Goal: Transaction & Acquisition: Register for event/course

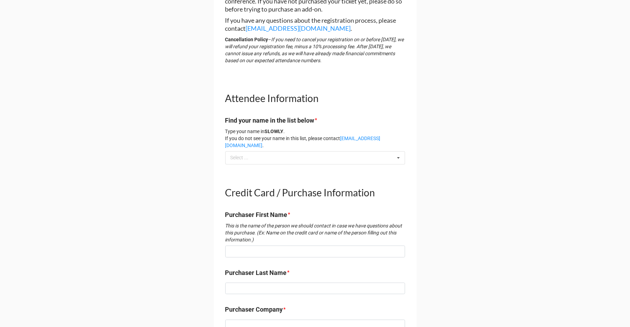
scroll to position [220, 0]
click at [399, 151] on icon at bounding box center [398, 157] width 10 height 13
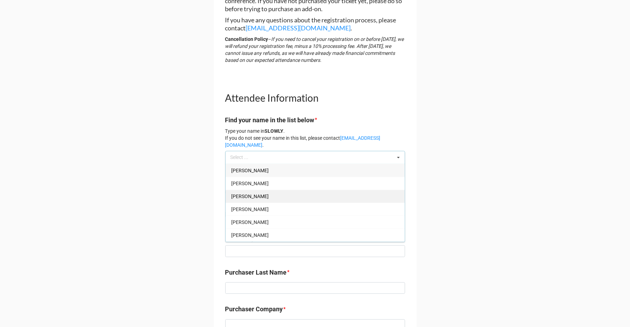
click at [337, 191] on div "Rachel Albright" at bounding box center [315, 196] width 179 height 13
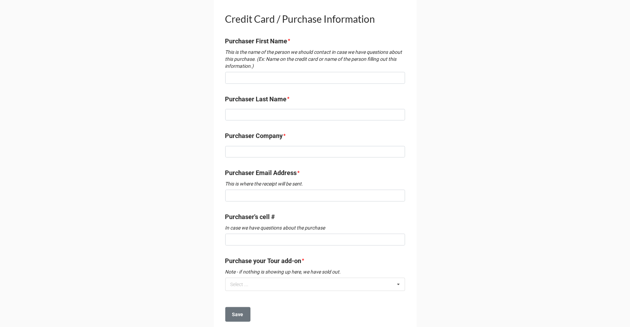
scroll to position [407, 0]
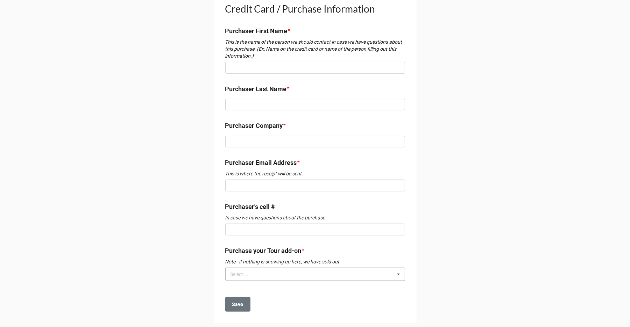
click at [398, 268] on icon at bounding box center [398, 274] width 10 height 13
click at [380, 283] on div "Tour Add-On - $90" at bounding box center [315, 287] width 179 height 13
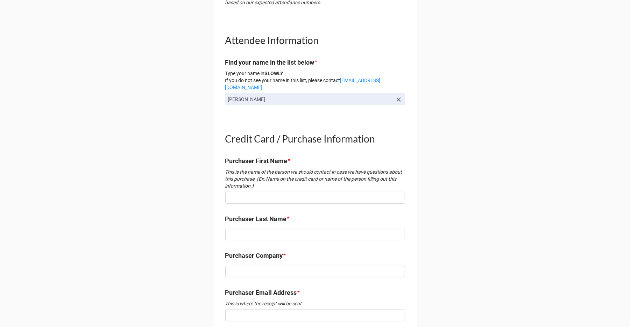
scroll to position [411, 0]
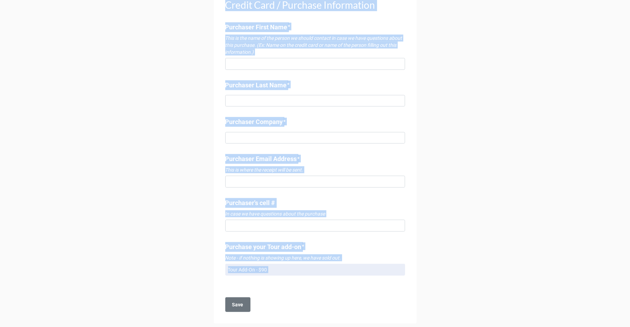
copy body "2025 DBIA-SW Regional Conference + Golf Tournament TOUR ADD-ON PURCHASE FORM Wa…"
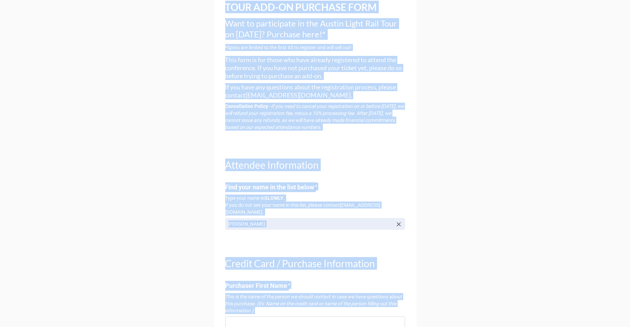
scroll to position [0, 0]
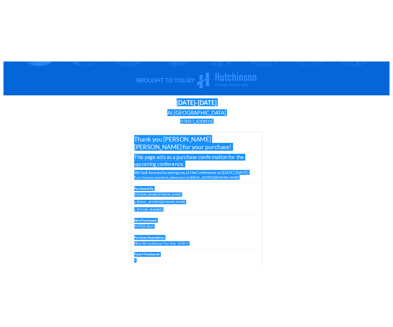
scroll to position [373, 0]
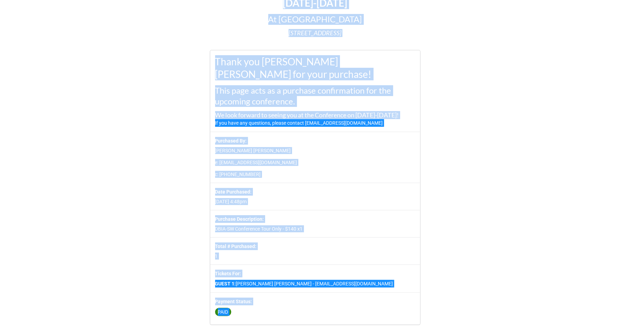
click at [283, 78] on h1 "Thank you [PERSON_NAME] [PERSON_NAME] for your purchase!" at bounding box center [315, 67] width 200 height 25
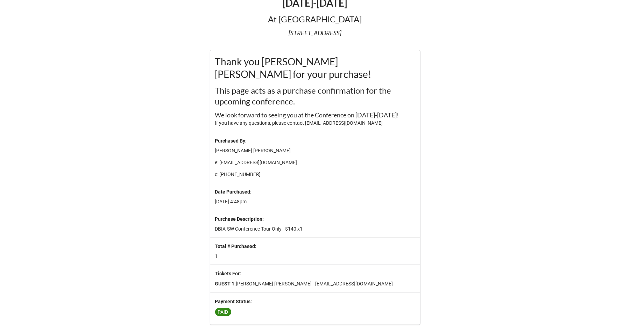
click at [269, 90] on h2 "This page acts as a purchase confirmation for the upcoming conference." at bounding box center [315, 96] width 200 height 22
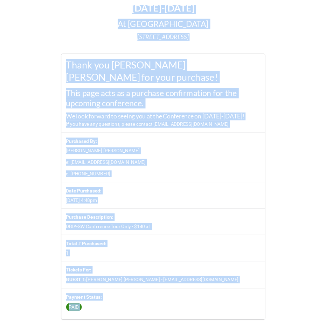
scroll to position [201, 0]
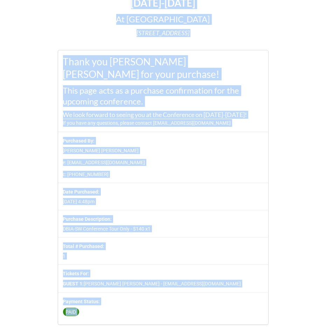
click at [207, 160] on p "e: jheredia@ferrovial.us" at bounding box center [163, 162] width 200 height 7
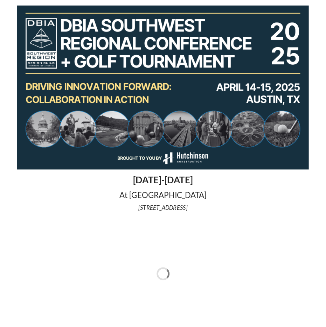
scroll to position [175, 0]
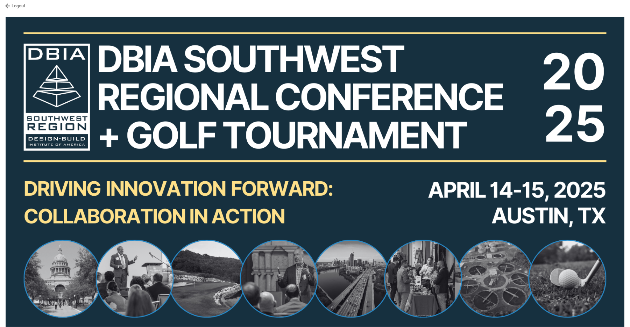
scroll to position [297, 0]
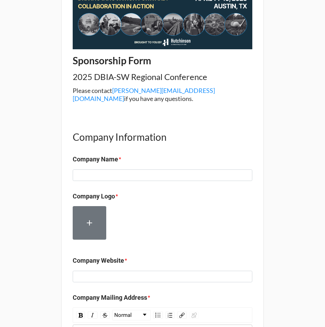
scroll to position [115, 0]
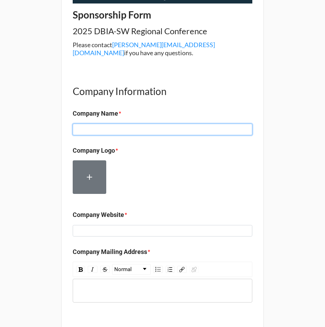
click at [116, 124] on input at bounding box center [163, 130] width 180 height 12
type input "Quindigo Management"
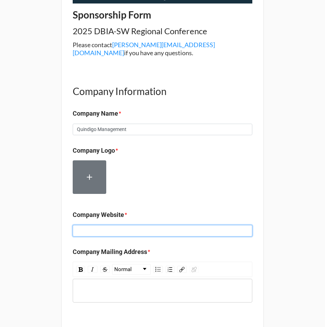
click at [119, 225] on input at bounding box center [163, 231] width 180 height 12
type input "www.quindigo.com"
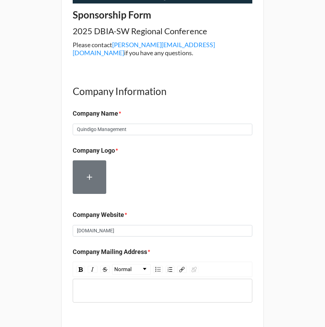
click at [101, 279] on div "rdw-wrapper" at bounding box center [163, 291] width 180 height 24
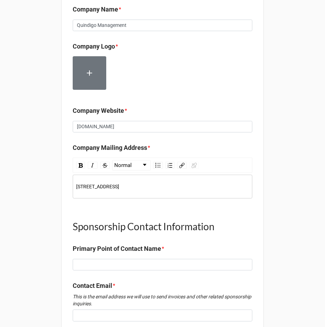
scroll to position [235, 0]
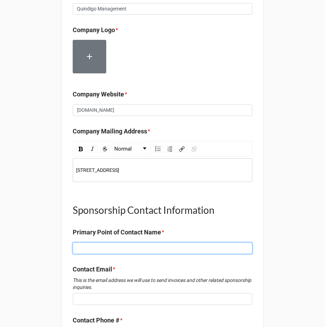
click at [107, 243] on input at bounding box center [163, 249] width 180 height 12
type input "Rachel Albright"
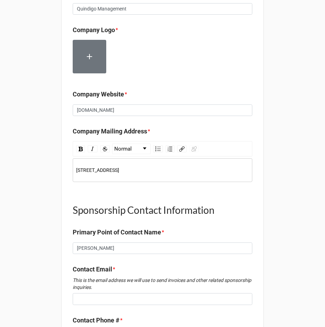
click at [119, 296] on div "Contact Email * This is the email address we will use to send invoices and othe…" at bounding box center [163, 287] width 180 height 45
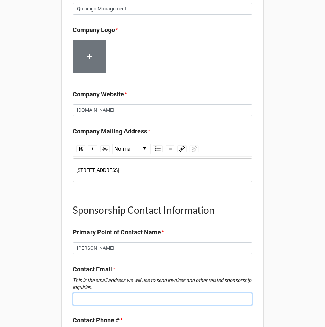
click at [113, 293] on input at bounding box center [163, 299] width 180 height 12
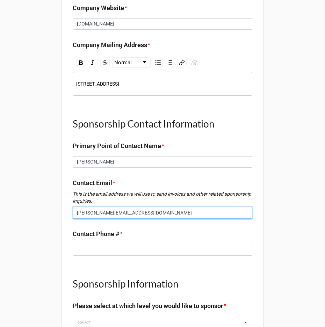
scroll to position [385, 0]
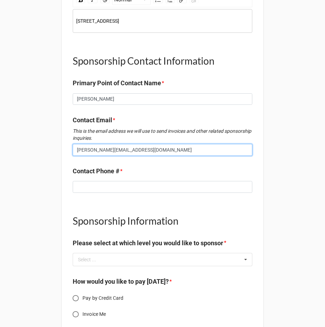
type input "Rachel@dbia-sw.org"
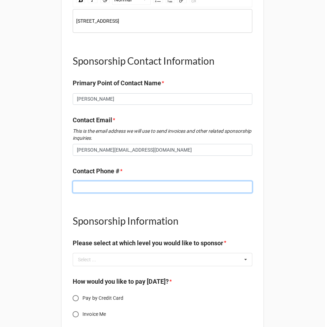
click at [120, 181] on input at bounding box center [163, 187] width 180 height 12
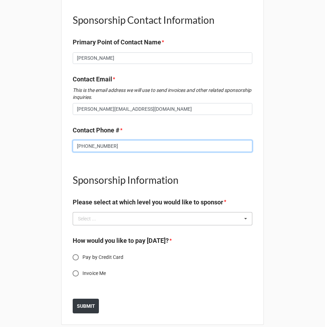
type input "817-995-0374"
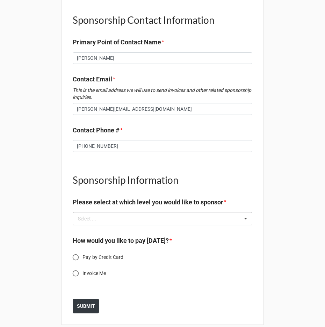
click at [145, 212] on div "Select ... No results found." at bounding box center [163, 218] width 180 height 13
click at [99, 270] on span "Invoice Me" at bounding box center [94, 273] width 23 height 7
click at [83, 267] on input "Invoice Me" at bounding box center [76, 274] width 14 height 14
radio input "true"
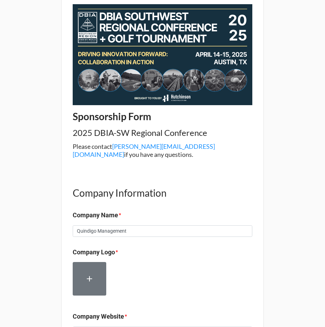
scroll to position [0, 0]
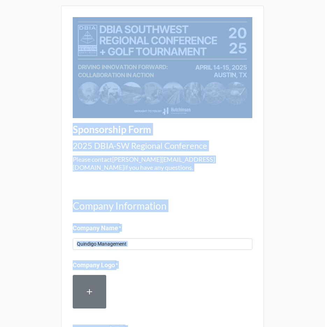
copy body "Sponsorship Form 2025 DBIA-SW Regional Conference Please contact Shannon@dbia-s…"
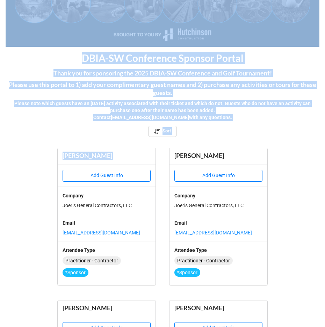
scroll to position [101, 0]
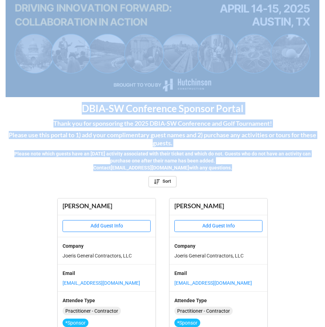
drag, startPoint x: 91, startPoint y: 7, endPoint x: 237, endPoint y: 171, distance: 219.4
click at [237, 171] on div "Logout DBIA-SW Conference Sponsor Portal Thank you for sponsoring the 2025 DBIA…" at bounding box center [162, 241] width 325 height 684
copy div "DBIA-SW Conference Sponsor Portal Thank you for sponsoring the 2025 DBIA-SW Con…"
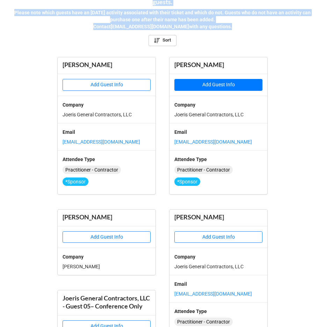
scroll to position [360, 0]
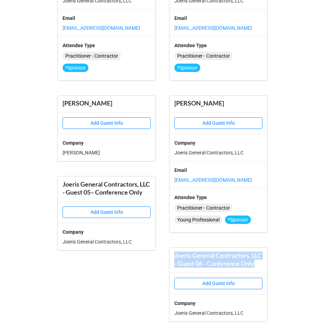
drag, startPoint x: 212, startPoint y: 262, endPoint x: 172, endPoint y: 249, distance: 42.2
click at [172, 249] on div "Joeris General Contractors, LLC - Guest 06– Conference Only" at bounding box center [219, 260] width 98 height 24
copy div "Joeris General Contractors, LLC - Guest 06– Conference Only"
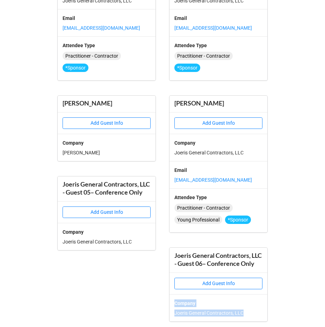
drag, startPoint x: 255, startPoint y: 313, endPoint x: 161, endPoint y: 304, distance: 94.2
click at [161, 304] on div "Alan Aguilar Add Guest Info Company Joeris General Contractors, LLC Email aagui…" at bounding box center [163, 132] width 218 height 379
copy div "Company Joeris General Contractors, LLC"
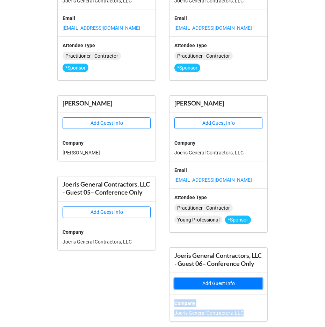
click at [242, 280] on button "Add Guest Info" at bounding box center [218, 284] width 88 height 12
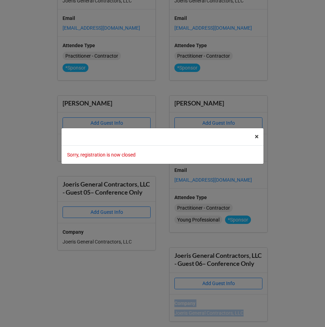
click at [259, 136] on button "× Close" at bounding box center [257, 136] width 14 height 17
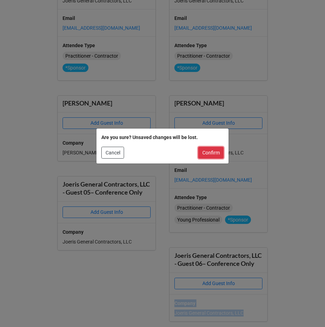
click at [220, 157] on button "Confirm" at bounding box center [211, 153] width 26 height 12
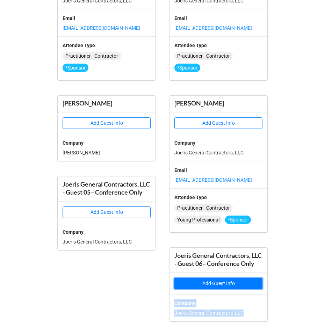
click at [236, 282] on button "Add Guest Info" at bounding box center [218, 284] width 88 height 12
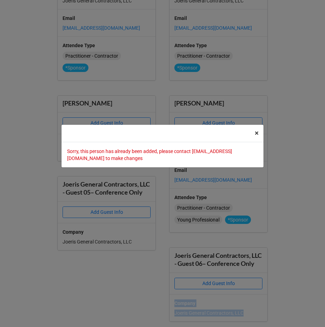
click at [258, 135] on span "×" at bounding box center [257, 133] width 4 height 8
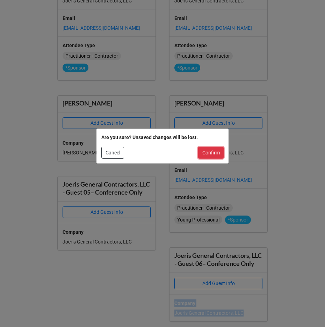
click at [223, 150] on button "Confirm" at bounding box center [211, 153] width 26 height 12
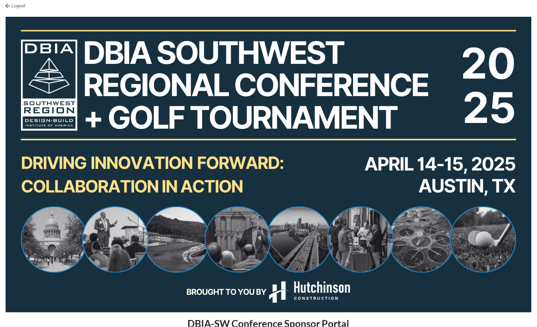
scroll to position [413, 0]
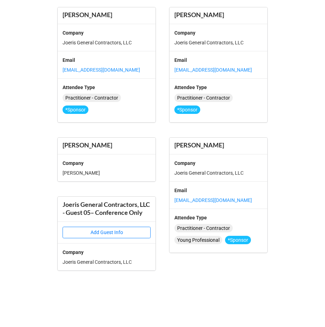
scroll to position [317, 0]
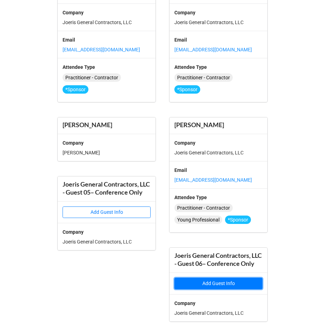
click at [214, 285] on button "Add Guest Info" at bounding box center [218, 284] width 88 height 12
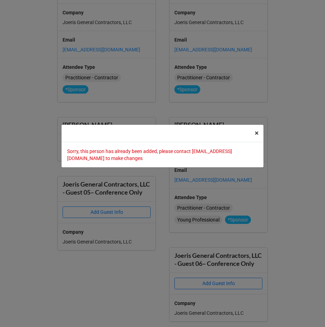
click at [258, 131] on span "×" at bounding box center [257, 133] width 4 height 8
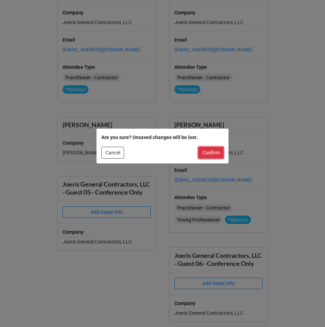
click at [217, 152] on button "Confirm" at bounding box center [211, 153] width 26 height 12
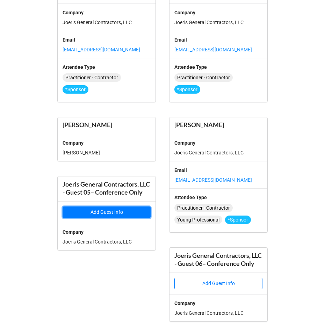
click at [91, 211] on button "Add Guest Info" at bounding box center [107, 213] width 88 height 12
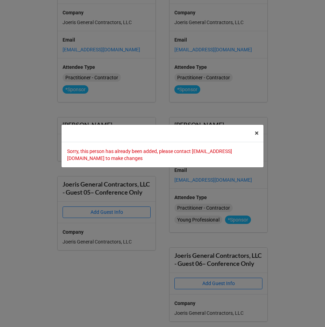
click at [255, 131] on span "×" at bounding box center [257, 133] width 4 height 8
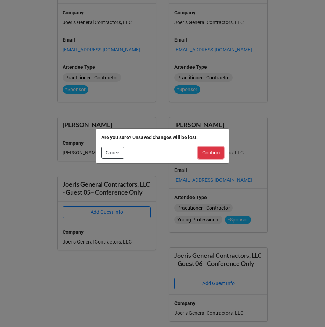
click at [207, 149] on button "Confirm" at bounding box center [211, 153] width 26 height 12
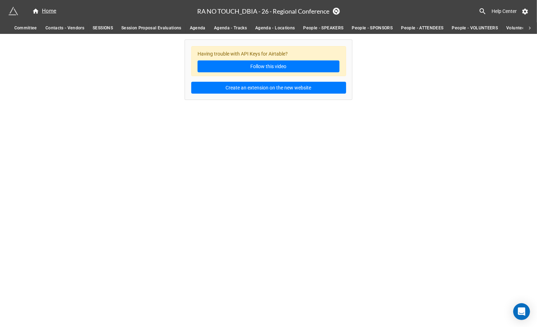
scroll to position [0, 167]
click at [421, 31] on span "People - ATTENDEES" at bounding box center [422, 27] width 42 height 7
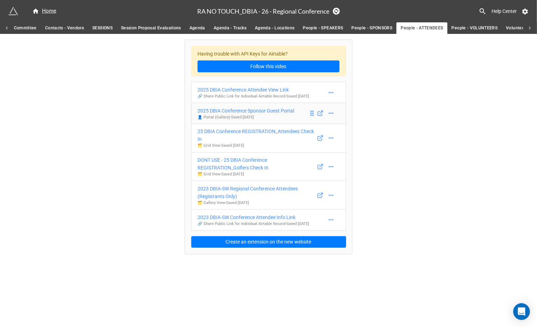
click at [250, 115] on div "2025 DBIA Conference Sponsor Guest Portal" at bounding box center [246, 111] width 97 height 8
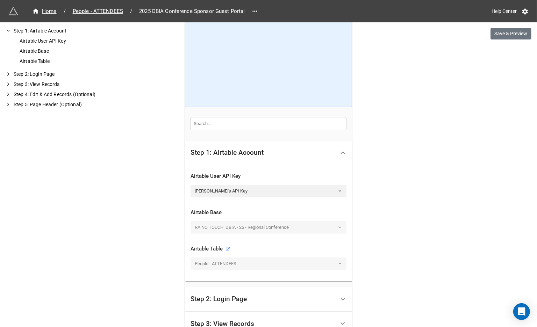
scroll to position [197, 0]
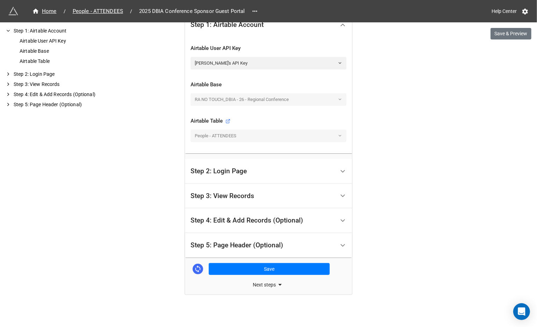
click at [237, 223] on div "Step 4: Edit & Add Records (Optional)" at bounding box center [263, 221] width 144 height 16
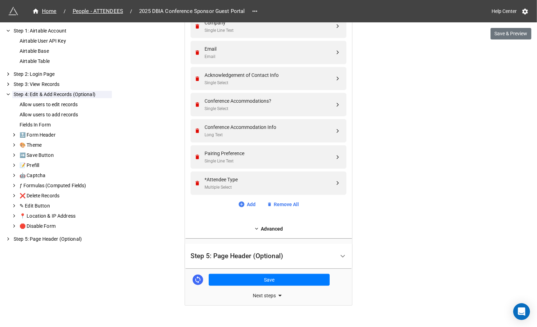
scroll to position [439, 0]
click at [258, 230] on link "Advanced" at bounding box center [269, 229] width 156 height 8
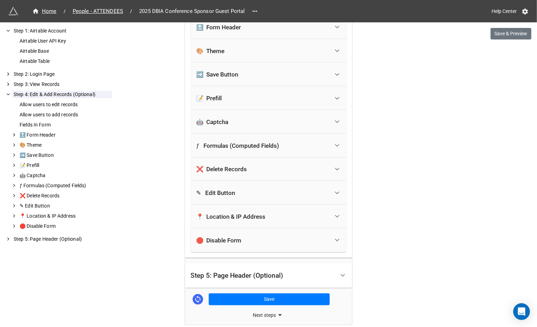
scroll to position [685, 0]
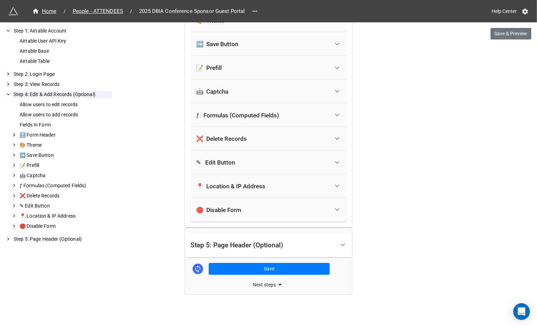
click at [255, 164] on div "✎ Edit Button" at bounding box center [262, 162] width 133 height 15
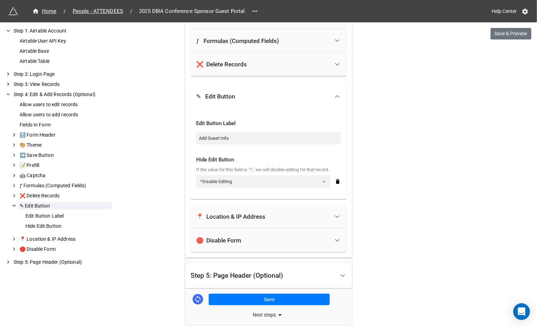
scroll to position [790, 0]
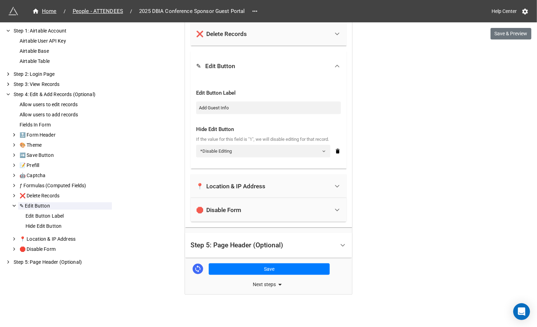
click at [277, 207] on div "🛑 Disable Form" at bounding box center [262, 209] width 133 height 15
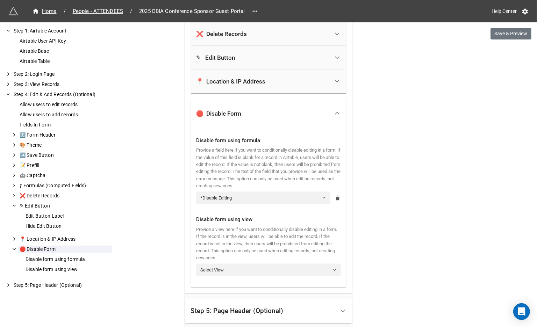
click at [338, 196] on icon at bounding box center [338, 198] width 6 height 6
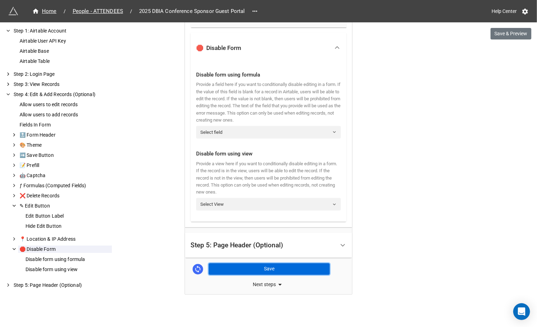
click at [277, 266] on button "Save" at bounding box center [269, 270] width 121 height 12
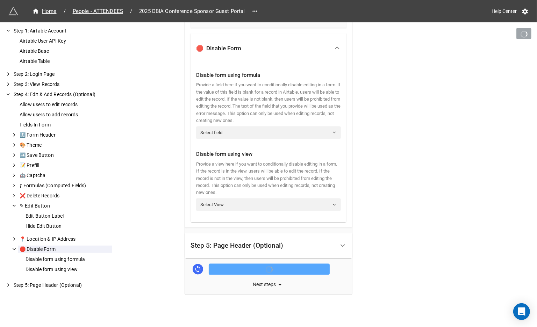
scroll to position [855, 0]
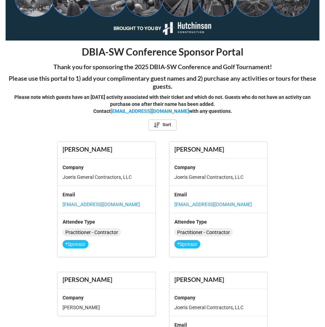
scroll to position [317, 0]
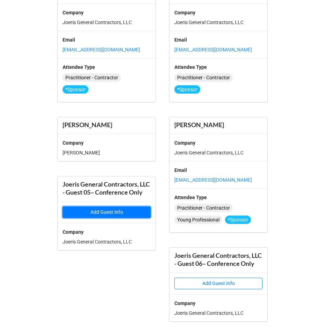
click at [120, 216] on button "Add Guest Info" at bounding box center [107, 213] width 88 height 12
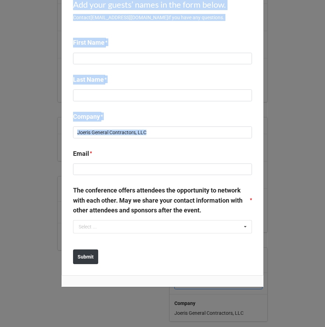
scroll to position [90, 0]
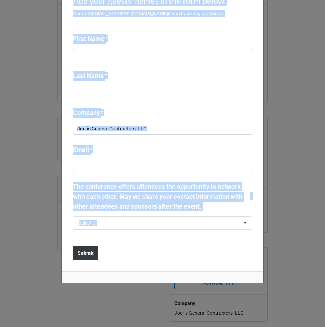
drag, startPoint x: 72, startPoint y: 46, endPoint x: 158, endPoint y: 257, distance: 228.1
click at [158, 257] on div "DBIA-SW Regional Conference Guest Information Add your guests’ names in the for…" at bounding box center [163, 112] width 202 height 322
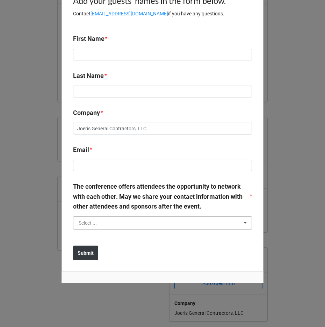
click at [170, 224] on input "text" at bounding box center [163, 223] width 178 height 13
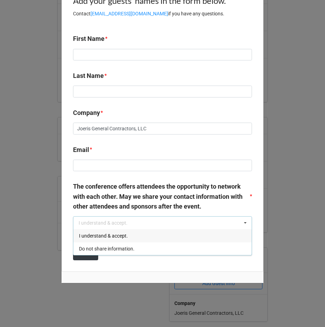
click at [169, 236] on div "I understand & accept." at bounding box center [162, 235] width 178 height 13
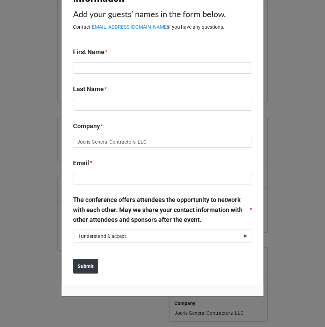
scroll to position [0, 0]
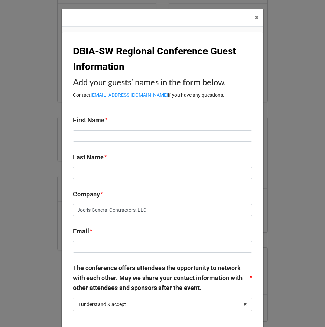
click at [75, 59] on label "DBIA-SW Regional Conference Guest Information" at bounding box center [162, 59] width 179 height 31
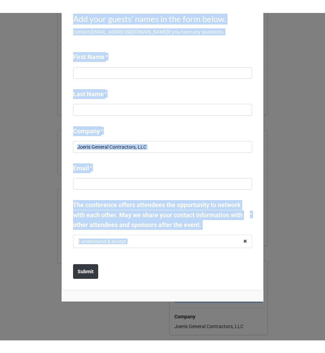
scroll to position [90, 0]
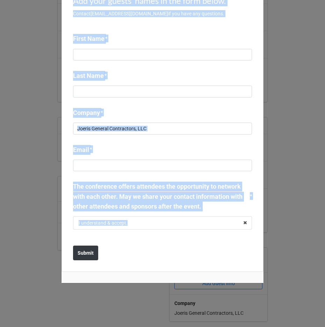
drag, startPoint x: 71, startPoint y: 51, endPoint x: 114, endPoint y: 280, distance: 233.4
click at [114, 280] on div "DBIA-SW Regional Conference Guest Information Add your guests’ names in the for…" at bounding box center [163, 114] width 202 height 338
copy div "DBIA-SW Regional Conference Guest Information Add your guests’ names in the for…"
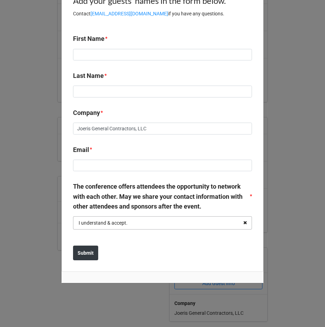
click at [245, 224] on icon at bounding box center [245, 223] width 11 height 13
click at [213, 223] on input "text" at bounding box center [163, 223] width 178 height 13
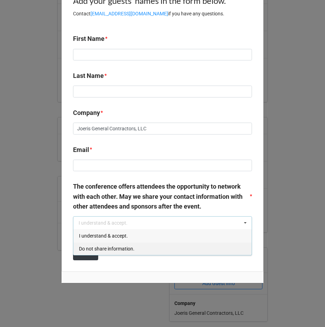
click at [176, 252] on div "Do not share information." at bounding box center [162, 248] width 178 height 13
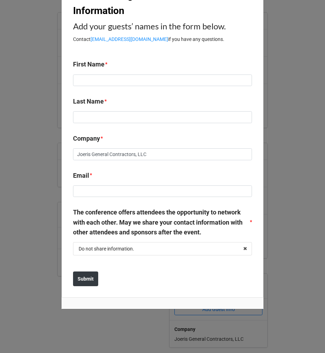
scroll to position [65, 0]
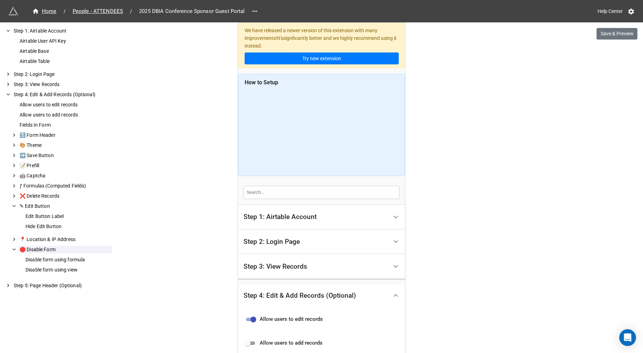
scroll to position [855, 0]
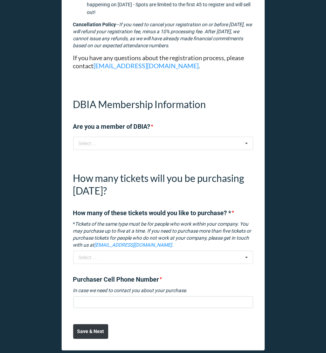
scroll to position [273, 0]
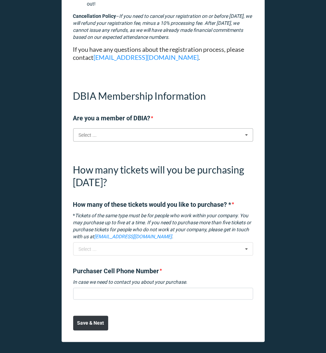
click at [110, 135] on input "text" at bounding box center [163, 135] width 179 height 13
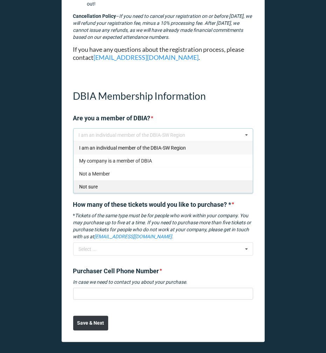
click at [109, 183] on div "Not sure" at bounding box center [162, 186] width 179 height 13
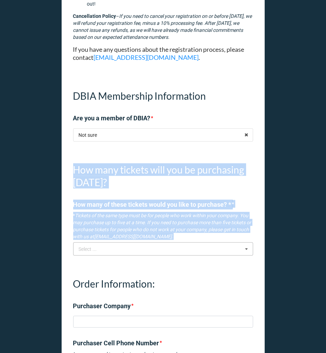
drag, startPoint x: 72, startPoint y: 166, endPoint x: 138, endPoint y: 249, distance: 105.7
click at [138, 249] on div "How many tickets will you be purchasing today? How many of these tickets would …" at bounding box center [163, 204] width 180 height 104
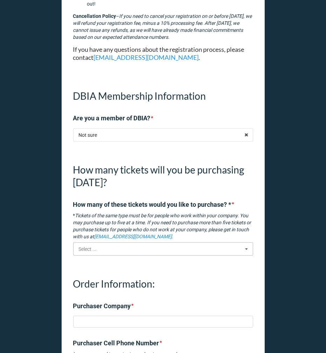
click at [138, 249] on input "text" at bounding box center [163, 249] width 179 height 13
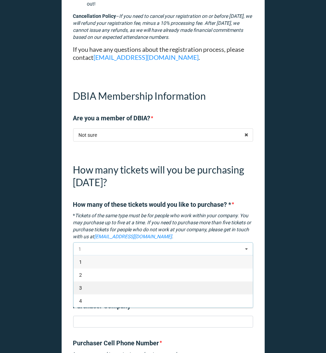
scroll to position [12, 0]
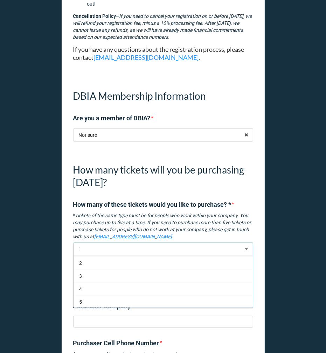
click at [104, 189] on div "How many tickets will you be purchasing today? How many of these tickets would …" at bounding box center [163, 197] width 180 height 90
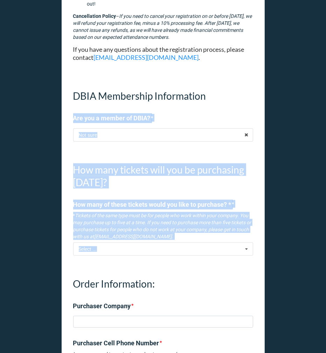
drag, startPoint x: 67, startPoint y: 114, endPoint x: 167, endPoint y: 265, distance: 181.6
click at [167, 265] on div "2025 DBIA-SW Regional Conference + Golf Tournament Ticket Purchase Form - Step …" at bounding box center [163, 73] width 203 height 681
copy div "Are you a member of DBIA? * Not sure I am an individual member of the DBIA-SW R…"
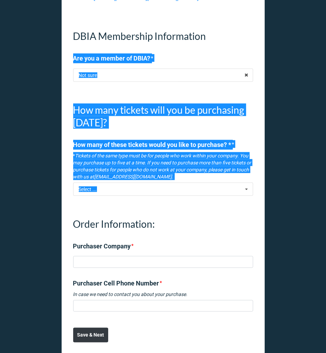
scroll to position [324, 0]
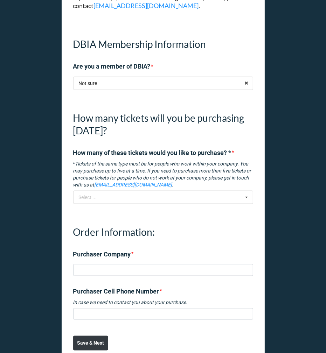
click at [109, 42] on h1 "DBIA Membership Information" at bounding box center [163, 44] width 180 height 13
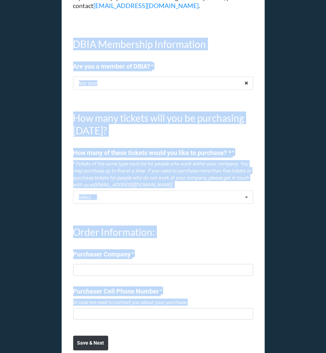
drag, startPoint x: 72, startPoint y: 41, endPoint x: 186, endPoint y: 320, distance: 301.3
click at [186, 320] on div "2025 DBIA-SW Regional Conference + Golf Tournament Ticket Purchase Form - Step …" at bounding box center [163, 21] width 203 height 681
copy div "DBIA Membership Information Are you a member of DBIA? * Not sure I am an indivi…"
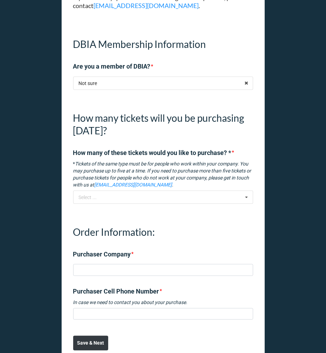
click at [167, 204] on div "How many tickets will you be purchasing today? How many of these tickets would …" at bounding box center [163, 154] width 180 height 108
click at [167, 197] on input "text" at bounding box center [163, 197] width 179 height 13
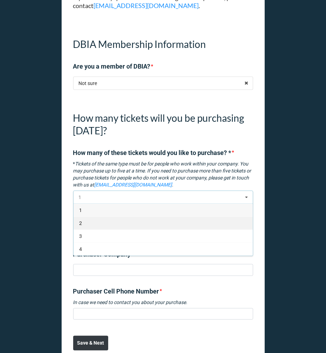
scroll to position [12, 0]
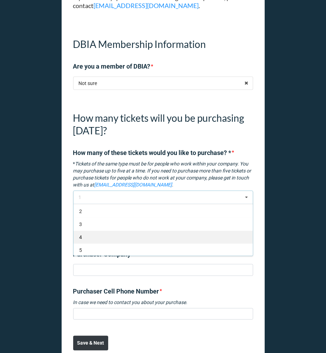
click at [154, 233] on div "4" at bounding box center [162, 236] width 179 height 13
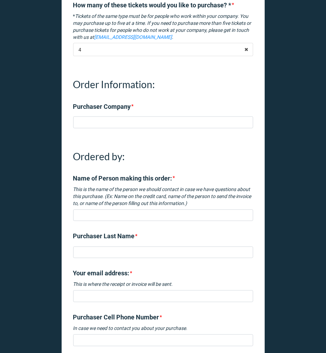
scroll to position [475, 0]
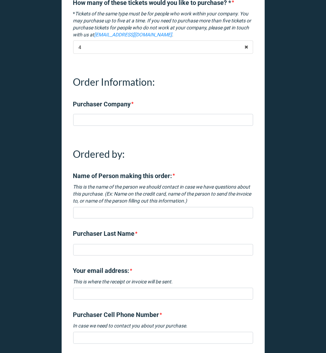
click at [73, 153] on h1 "Ordered by:" at bounding box center [163, 154] width 180 height 13
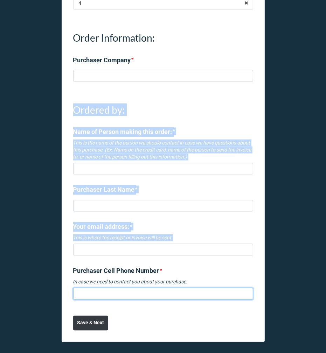
click at [209, 292] on input at bounding box center [163, 294] width 180 height 12
copy div "Ordered by: Name of Person making this order: * This is the name of the person …"
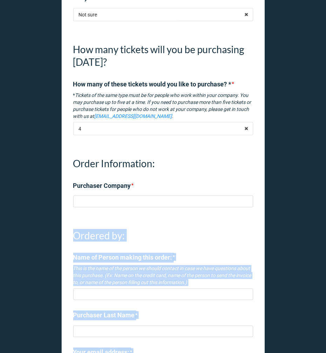
scroll to position [376, 0]
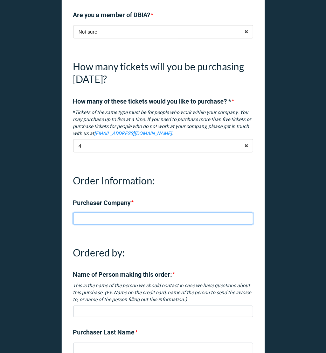
click at [123, 217] on input at bounding box center [163, 219] width 180 height 12
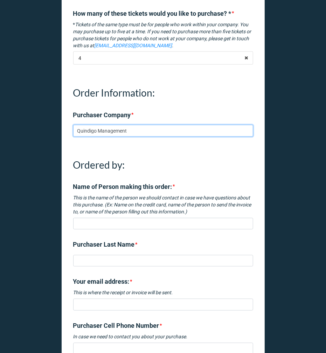
scroll to position [508, 0]
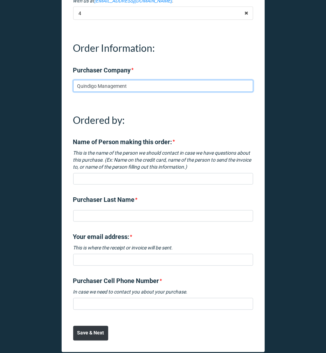
type input "Quindigo Management"
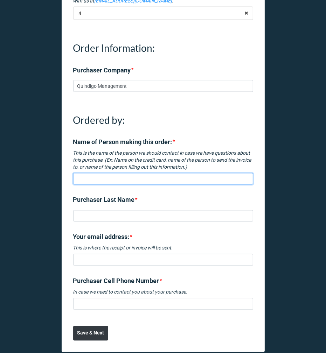
click at [98, 184] on input at bounding box center [163, 179] width 180 height 12
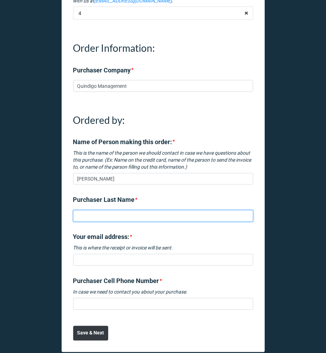
click at [98, 217] on input at bounding box center [163, 216] width 180 height 12
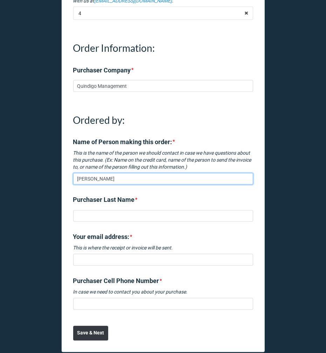
drag, startPoint x: 120, startPoint y: 182, endPoint x: 91, endPoint y: 179, distance: 29.2
click at [91, 179] on input "Rachel Albright" at bounding box center [163, 179] width 180 height 12
type input "Rachel"
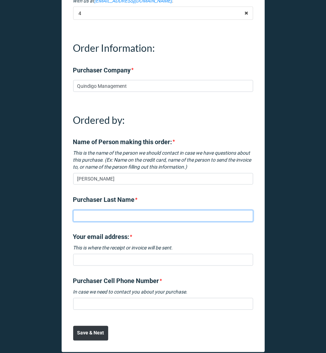
click at [95, 211] on input at bounding box center [163, 216] width 180 height 12
type input "Albright"
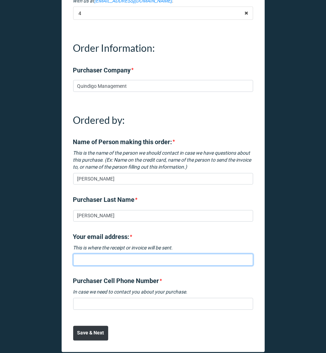
click at [94, 257] on input at bounding box center [163, 260] width 180 height 12
type input "rachel@dbia-sw.org"
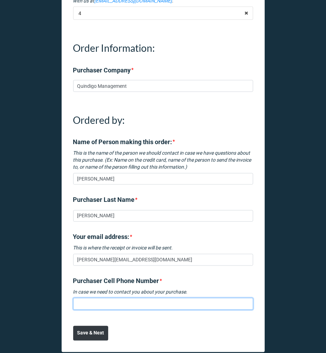
click at [93, 298] on input at bounding box center [163, 304] width 180 height 12
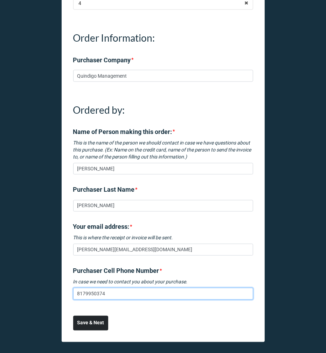
type input "8179950374"
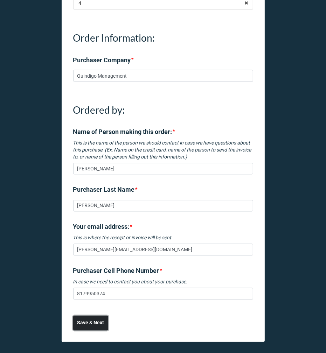
click at [102, 327] on button "Save & Next" at bounding box center [90, 323] width 35 height 15
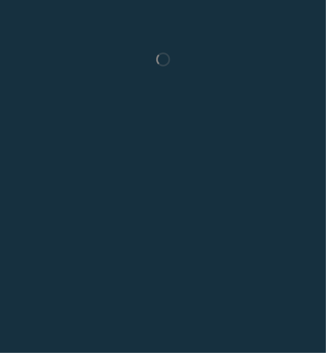
scroll to position [0, 0]
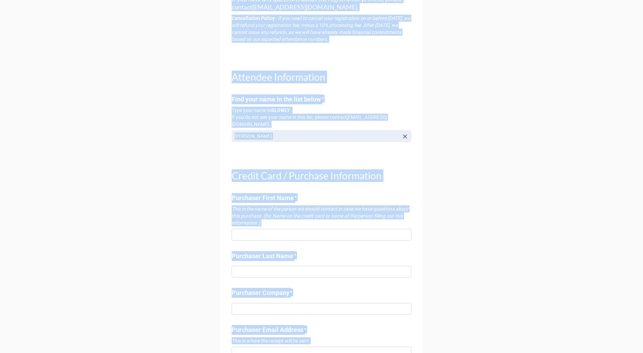
scroll to position [241, 0]
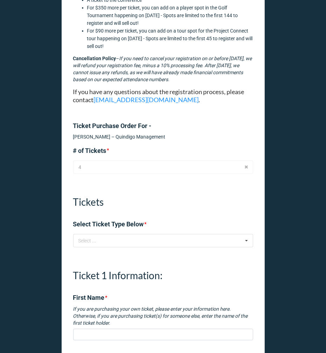
scroll to position [199, 0]
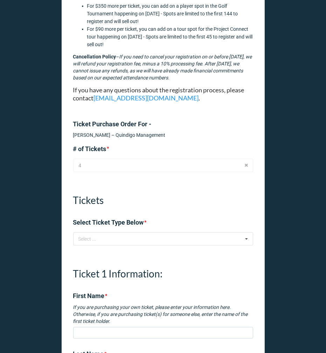
drag, startPoint x: 71, startPoint y: 120, endPoint x: 175, endPoint y: 135, distance: 104.9
click at [175, 135] on div "Ticket Purchase Order For - [PERSON_NAME] – Quindigo Management" at bounding box center [163, 128] width 180 height 19
copy div "Ticket Purchase Order For - [PERSON_NAME] – Quindigo Management"
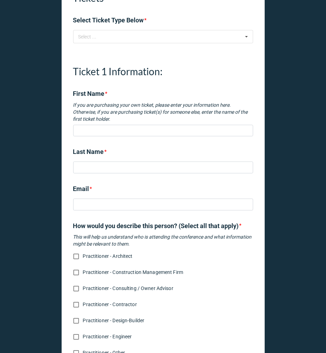
scroll to position [398, 0]
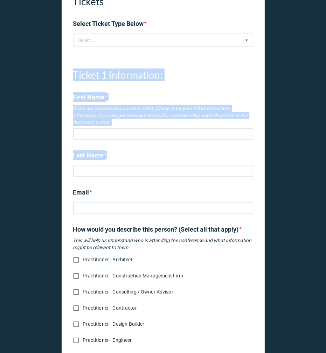
drag, startPoint x: 72, startPoint y: 74, endPoint x: 154, endPoint y: 202, distance: 152.6
copy div "Ticket 1 Information: First Name * If you are purchasing your own ticket, pleas…"
click at [186, 97] on b "First Name *" at bounding box center [163, 98] width 180 height 12
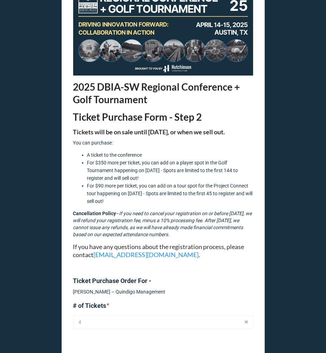
scroll to position [37, 0]
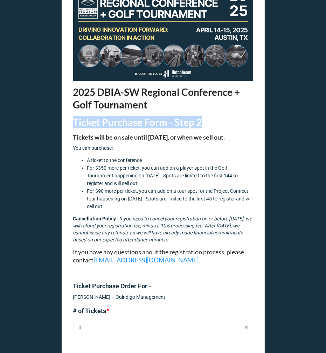
drag, startPoint x: 219, startPoint y: 122, endPoint x: 63, endPoint y: 122, distance: 156.0
copy strong "Ticket Purchase Form - Step 2"
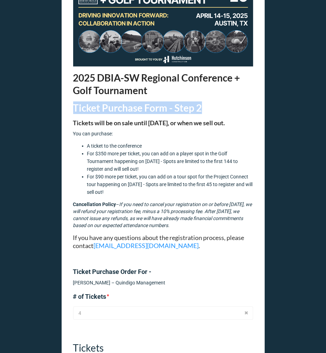
scroll to position [92, 0]
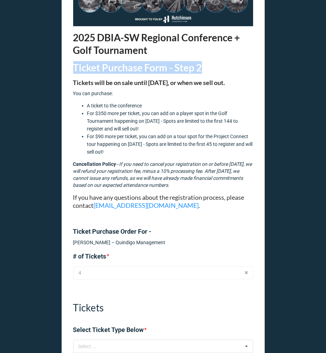
drag, startPoint x: 70, startPoint y: 229, endPoint x: 181, endPoint y: 241, distance: 111.5
copy div "Ticket Purchase Order For - Rachel Albright – Quindigo Management"
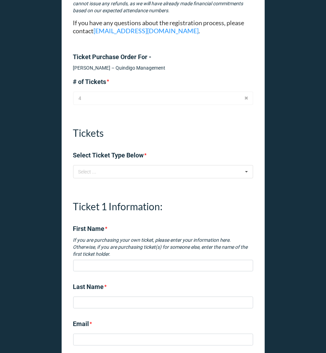
scroll to position [268, 0]
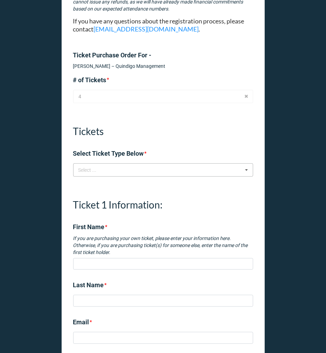
click at [148, 164] on div "Select ... No results found." at bounding box center [163, 169] width 180 height 13
click at [157, 142] on div "Tickets Select Ticket Type Below *" at bounding box center [163, 139] width 180 height 50
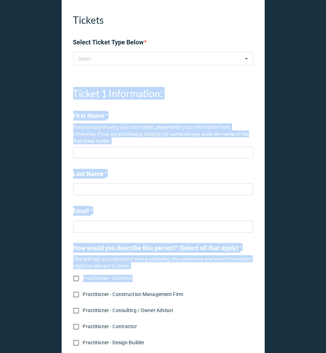
scroll to position [380, 0]
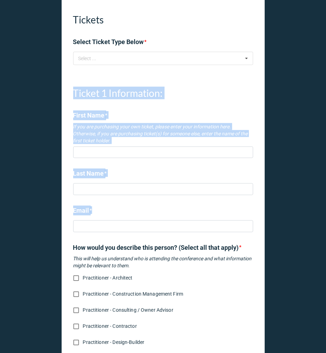
drag, startPoint x: 70, startPoint y: 202, endPoint x: 268, endPoint y: 232, distance: 200.5
copy div "Ticket 1 Information: First Name * If you are purchasing your own ticket, pleas…"
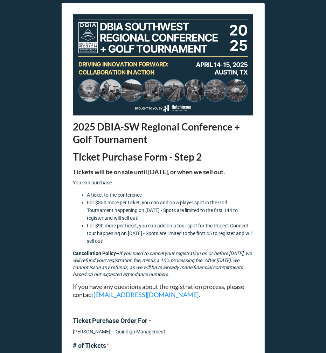
scroll to position [0, 0]
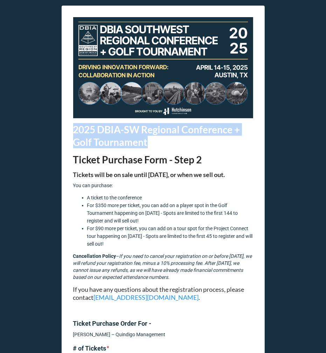
drag, startPoint x: 173, startPoint y: 147, endPoint x: 72, endPoint y: 127, distance: 102.9
click at [73, 127] on h1 "2025 DBIA-SW Regional Conference + Golf Tournament" at bounding box center [163, 135] width 180 height 25
copy strong "2025 DBIA-SW Regional Conference + Golf Tournament"
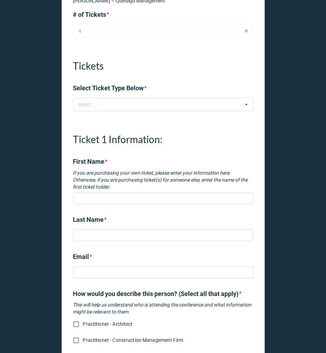
scroll to position [332, 0]
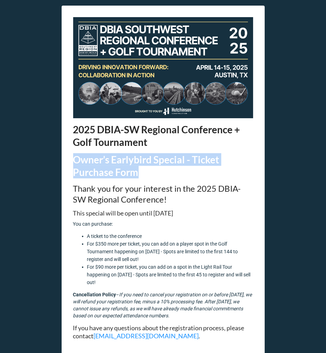
drag, startPoint x: 151, startPoint y: 176, endPoint x: 66, endPoint y: 161, distance: 85.5
click at [66, 161] on div "2025 DBIA-SW Regional Conference + Golf Tournament Owner’s Earlybird Special - …" at bounding box center [163, 234] width 203 height 457
copy strong "Owner’s Earlybird Special - Ticket Purchase Form"
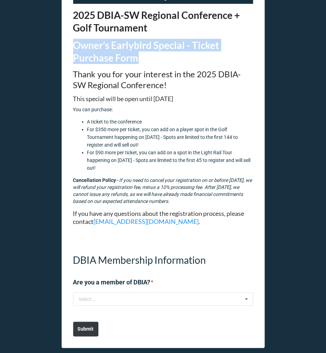
scroll to position [120, 0]
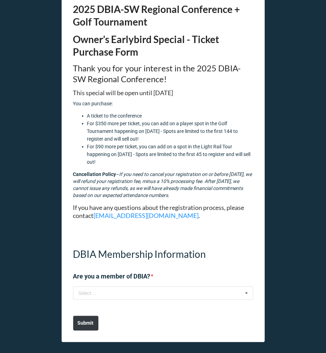
click at [81, 241] on div "DBIA Membership Information Are you a member of DBIA? *" at bounding box center [163, 261] width 180 height 50
click at [125, 297] on input "text" at bounding box center [163, 293] width 179 height 13
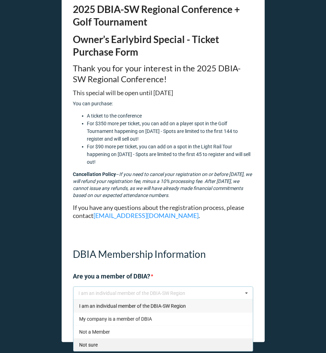
click at [115, 340] on div "Not sure" at bounding box center [162, 344] width 179 height 13
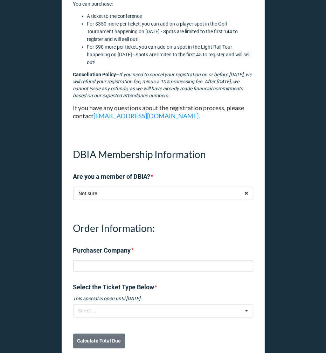
scroll to position [238, 0]
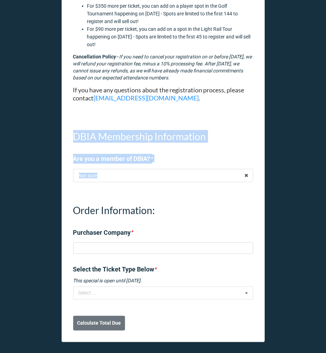
drag, startPoint x: 70, startPoint y: 137, endPoint x: 124, endPoint y: 196, distance: 80.4
click at [124, 196] on div "2025 DBIA-SW Regional Conference + Golf Tournament Owner’s Earlybird Special - …" at bounding box center [163, 55] width 203 height 574
copy div "DBIA Membership Information Are you a member of DBIA? * Not sure I am an indivi…"
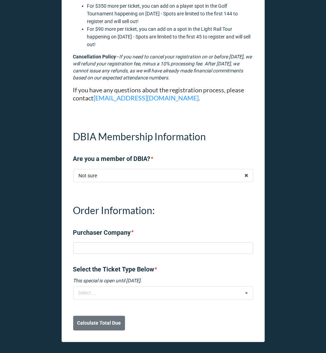
click at [81, 226] on div "Order Information: Purchaser Company *" at bounding box center [163, 218] width 180 height 50
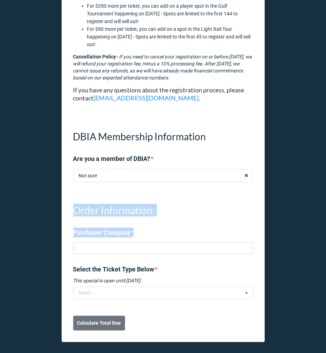
drag, startPoint x: 71, startPoint y: 208, endPoint x: 189, endPoint y: 258, distance: 127.8
click at [189, 258] on div "Order Information: Purchaser Company *" at bounding box center [163, 226] width 180 height 66
copy div "Order Information: Purchaser Company *"
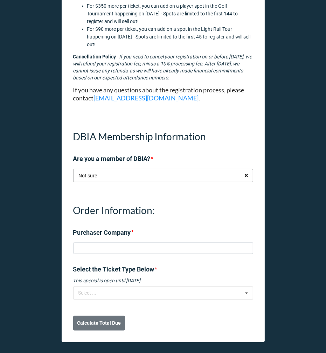
click at [244, 176] on icon at bounding box center [246, 175] width 11 height 13
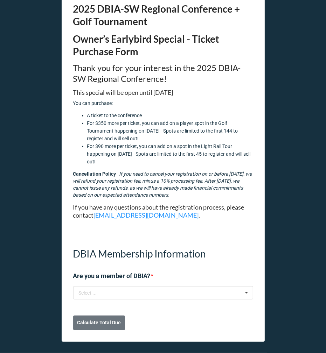
scroll to position [120, 0]
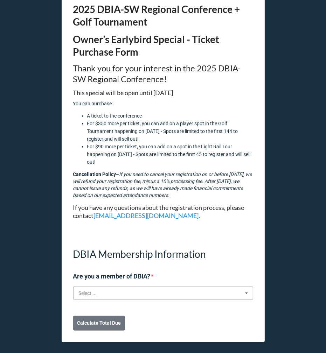
click at [222, 292] on input "text" at bounding box center [163, 293] width 179 height 13
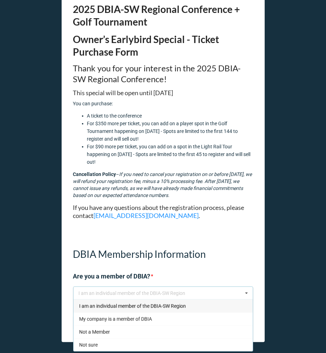
click at [180, 307] on span "I am an individual member of the DBIA-SW Region" at bounding box center [132, 306] width 107 height 6
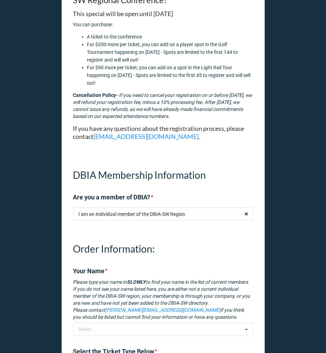
scroll to position [288, 0]
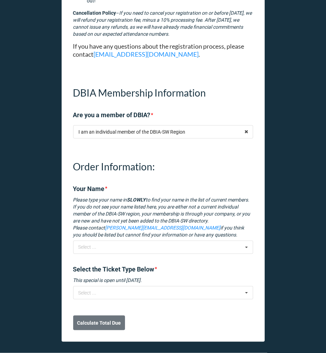
click at [73, 184] on label "Your Name" at bounding box center [88, 189] width 31 height 10
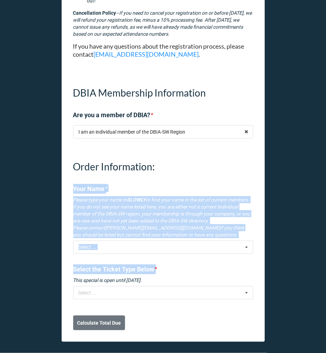
drag, startPoint x: 72, startPoint y: 179, endPoint x: 196, endPoint y: 262, distance: 149.3
click at [196, 262] on div "2025 DBIA-SW Regional Conference + Golf Tournament Owner’s Earlybird Special - …" at bounding box center [163, 33] width 203 height 618
copy div "Your Name * Please type your name in SLOWLY to find your name in the list of cu…"
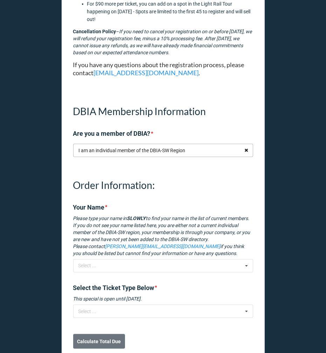
click at [244, 148] on icon at bounding box center [246, 150] width 11 height 13
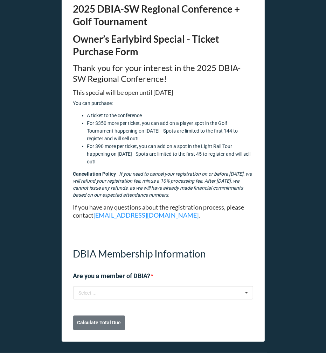
scroll to position [120, 0]
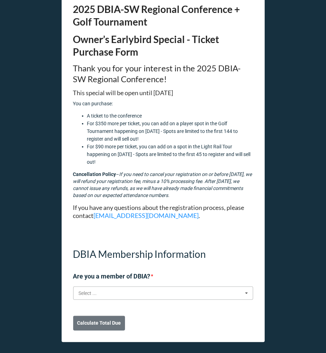
click at [149, 291] on input "text" at bounding box center [163, 293] width 179 height 13
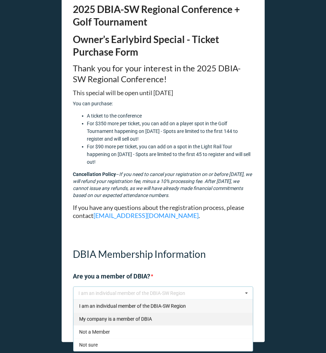
click at [145, 318] on span "My company is a member of DBIA" at bounding box center [115, 319] width 73 height 6
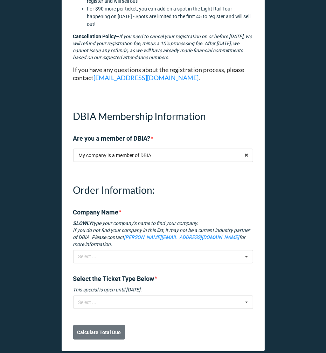
scroll to position [261, 0]
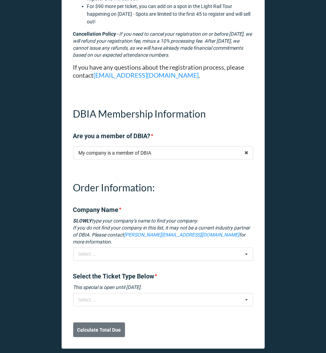
click at [75, 212] on label "Company Name" at bounding box center [95, 210] width 45 height 10
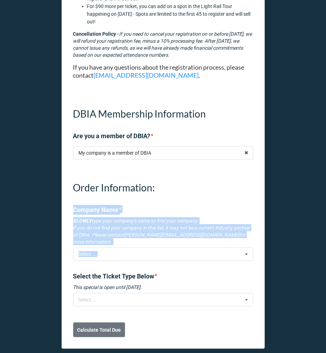
drag, startPoint x: 70, startPoint y: 209, endPoint x: 124, endPoint y: 262, distance: 75.9
click at [124, 262] on div "2025 DBIA-SW Regional Conference + Golf Tournament Owner’s Earlybird Special - …" at bounding box center [163, 47] width 203 height 604
copy div "Company Name * SLOWLY type your company’s name to find your company. If you do …"
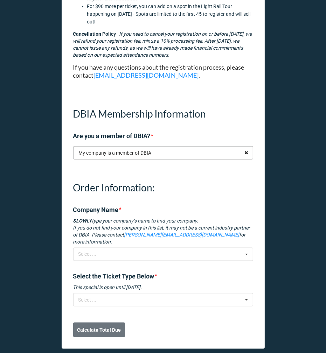
click at [244, 150] on icon at bounding box center [246, 153] width 11 height 13
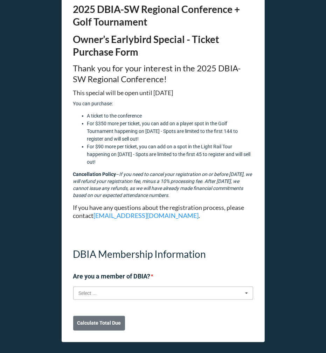
click at [158, 292] on input "text" at bounding box center [163, 293] width 179 height 13
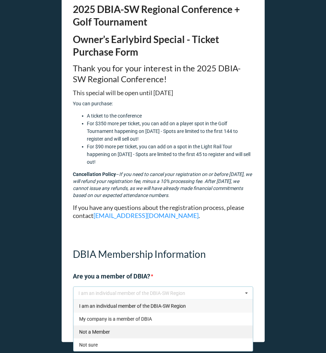
click at [152, 327] on div "Not a Member" at bounding box center [162, 331] width 179 height 13
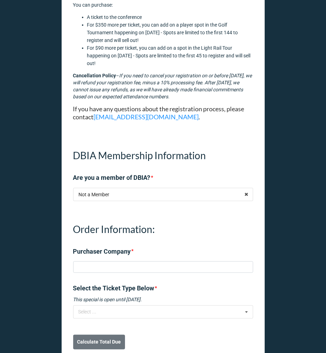
scroll to position [238, 0]
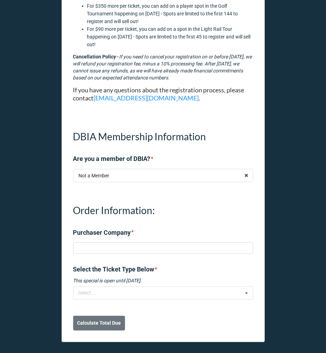
click at [161, 254] on div "Order Information: Purchaser Company *" at bounding box center [163, 226] width 180 height 66
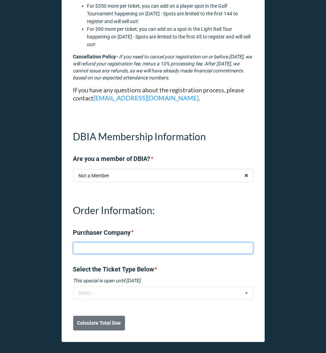
click at [159, 252] on input at bounding box center [163, 248] width 180 height 12
type input "RA Test"
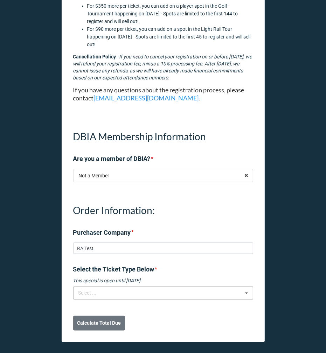
click at [162, 294] on div "Select ... No results found." at bounding box center [163, 292] width 180 height 13
click at [178, 282] on p "This special is open until February 28." at bounding box center [163, 280] width 180 height 7
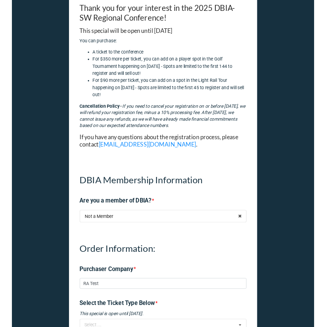
scroll to position [185, 0]
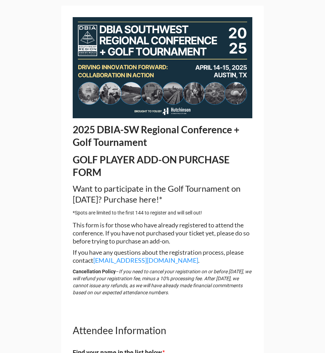
drag, startPoint x: 184, startPoint y: 201, endPoint x: 66, endPoint y: 192, distance: 118.5
copy h2 "Want to participate in the Golf Tournament on [DATE]? Purchase here!"
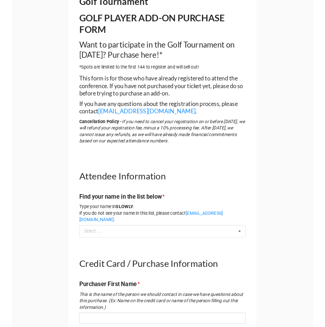
scroll to position [142, 0]
